Goal: Connect with others: Connect with others

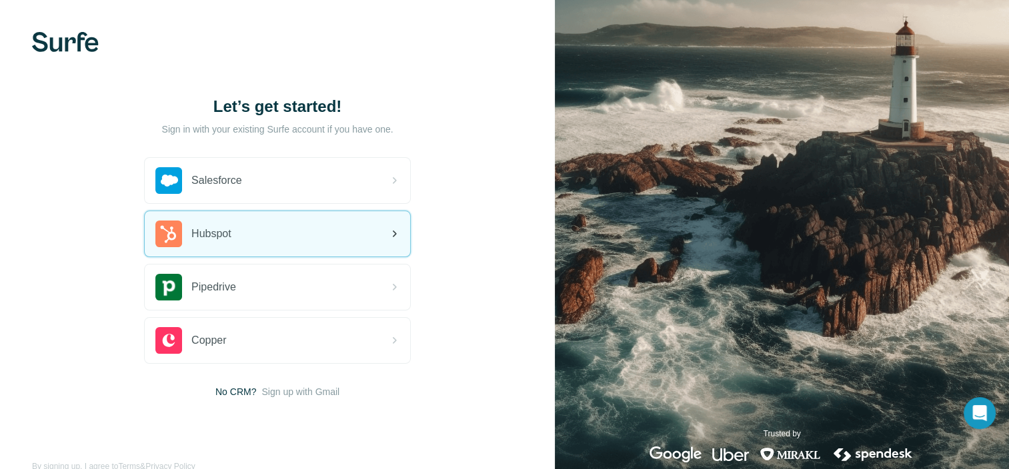
click at [243, 252] on div "Hubspot" at bounding box center [277, 233] width 265 height 45
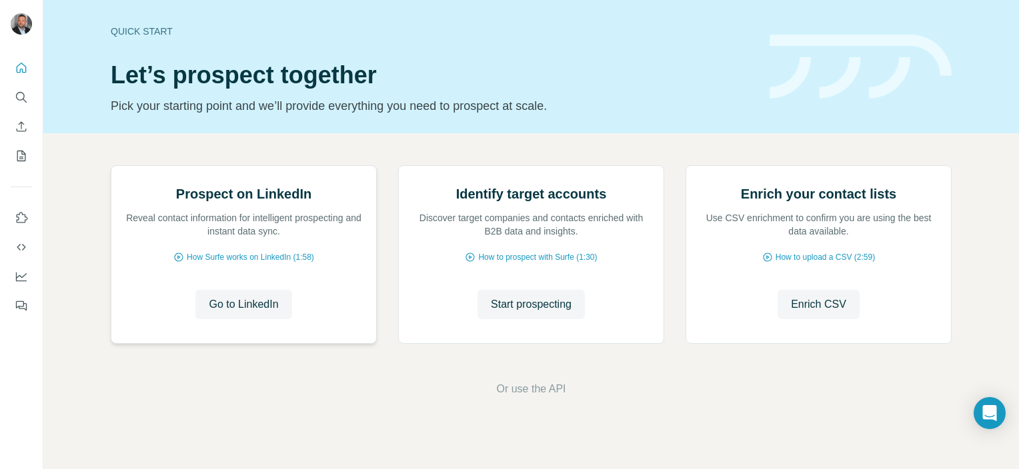
scroll to position [107, 0]
click at [213, 313] on span "Go to LinkedIn" at bounding box center [243, 305] width 69 height 16
